Goal: Subscribe to service/newsletter

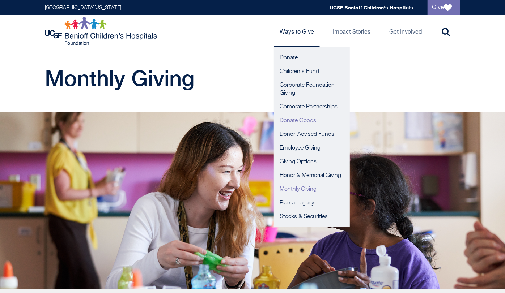
click at [294, 119] on link "Donate Goods" at bounding box center [312, 121] width 76 height 14
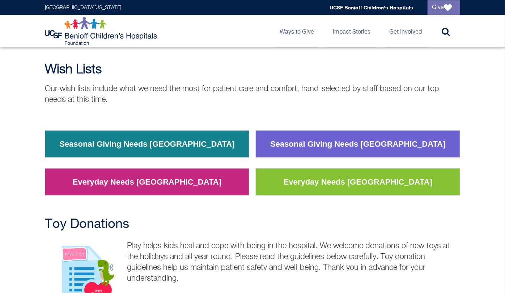
scroll to position [51, 0]
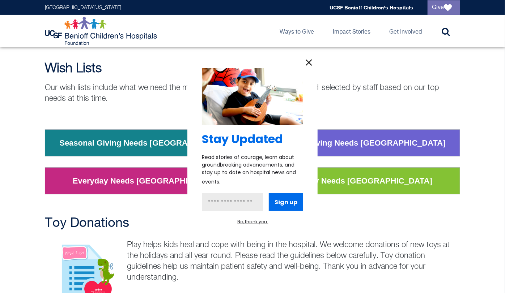
click at [247, 203] on input "email@website.com" at bounding box center [232, 202] width 61 height 18
type input "**********"
click at [288, 204] on button "Sign up" at bounding box center [286, 202] width 34 height 18
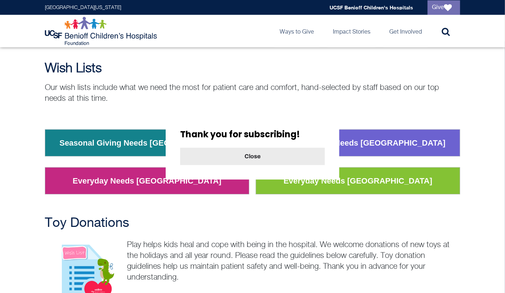
click at [260, 156] on span "Close" at bounding box center [252, 157] width 16 height 6
